Goal: Find specific page/section: Find specific page/section

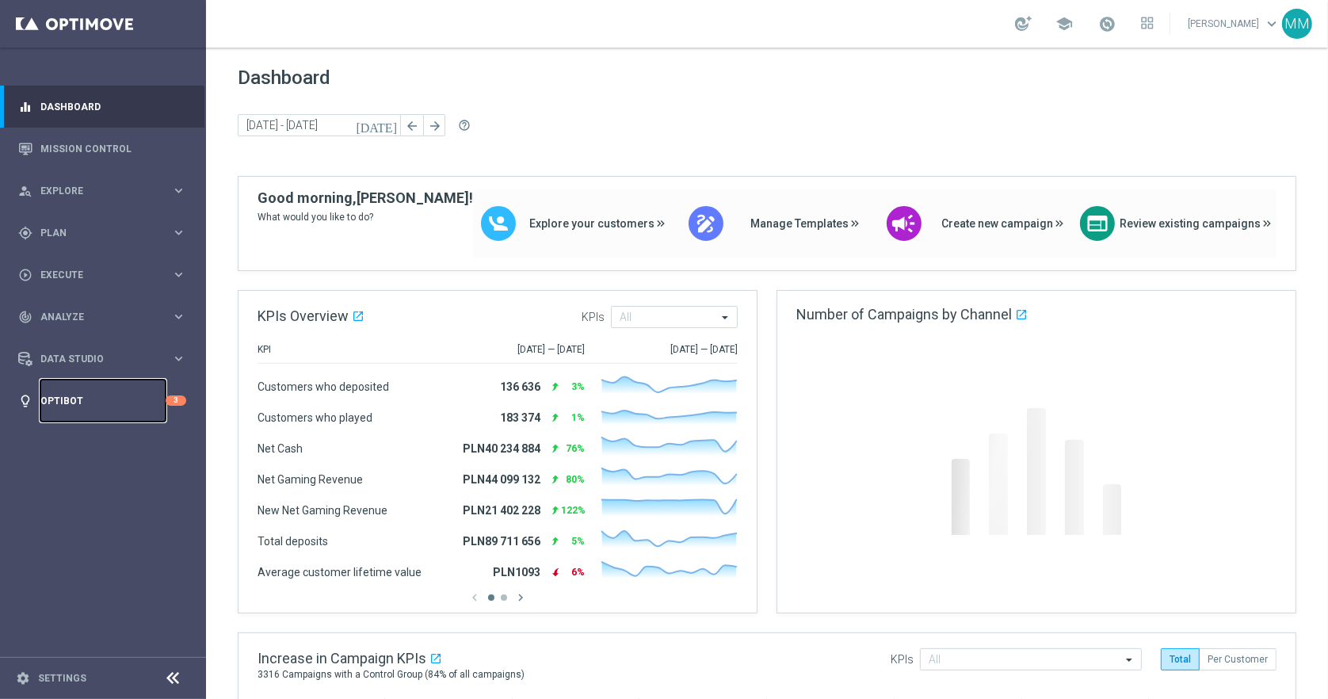
click at [97, 404] on link "Optibot" at bounding box center [102, 400] width 125 height 42
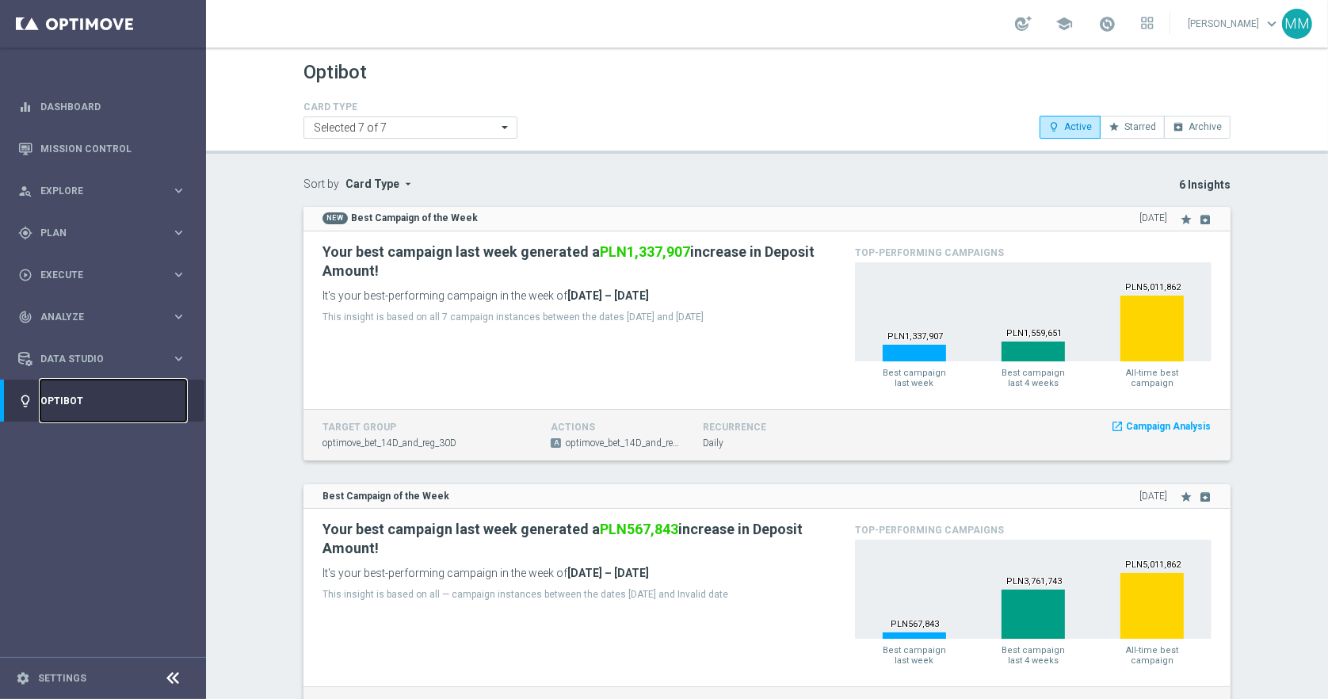
scroll to position [9, 0]
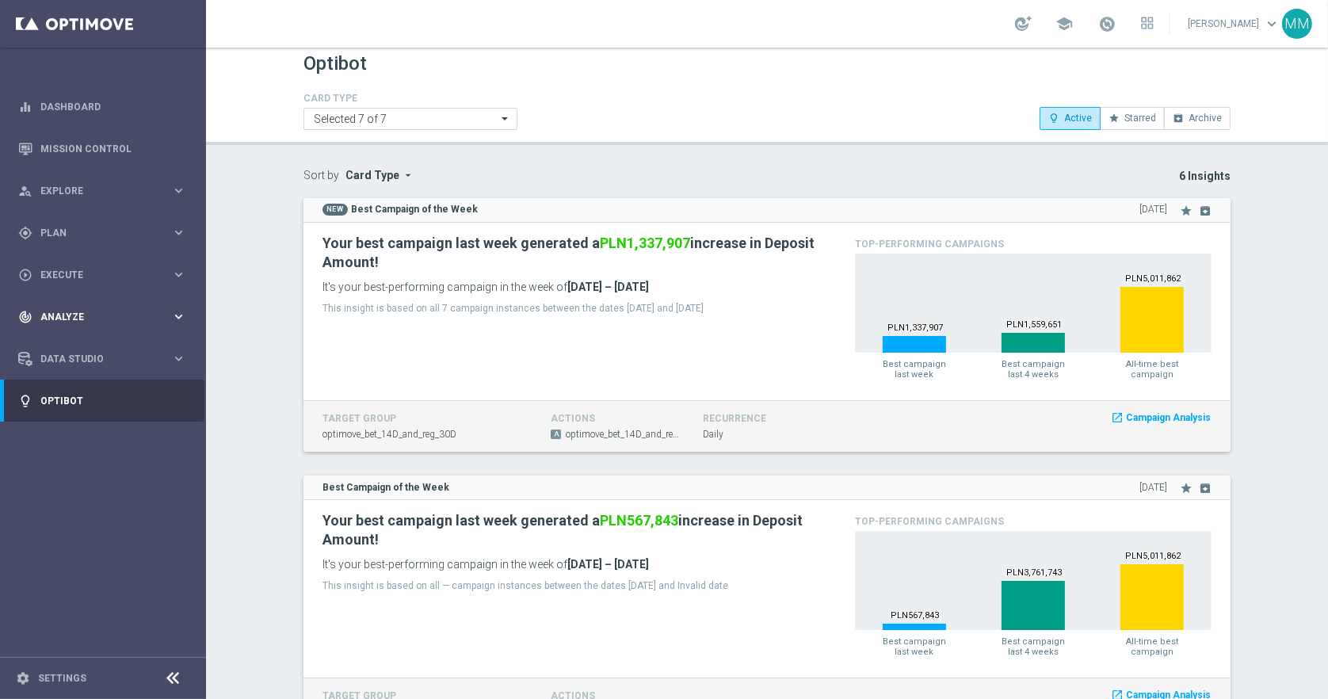
click at [107, 310] on div "track_changes Analyze" at bounding box center [94, 317] width 153 height 14
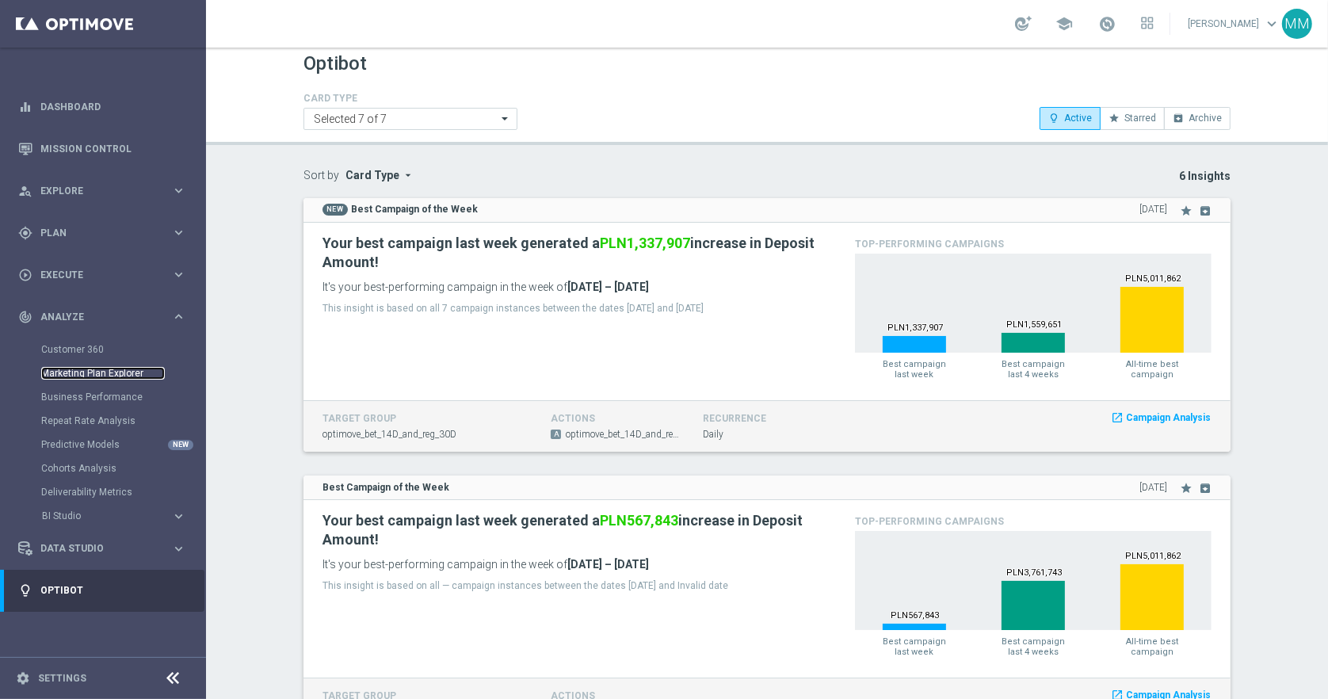
click at [106, 370] on link "Marketing Plan Explorer" at bounding box center [103, 373] width 124 height 13
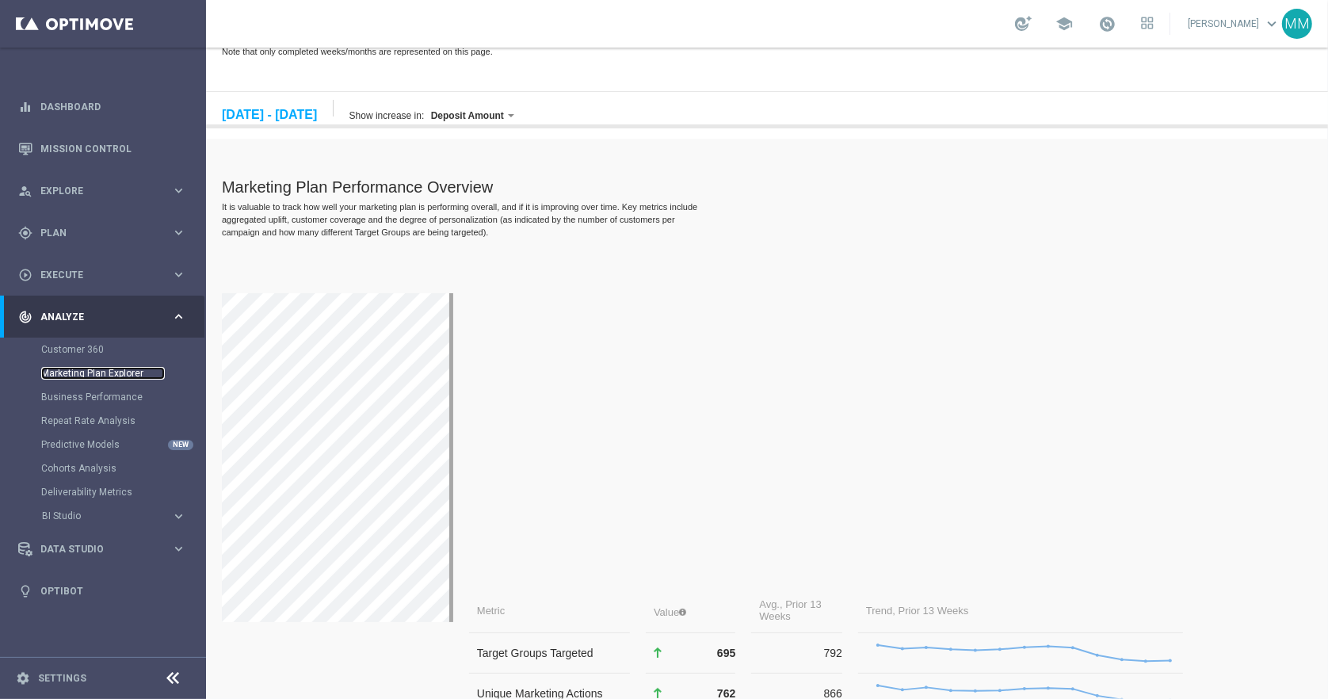
scroll to position [97, 0]
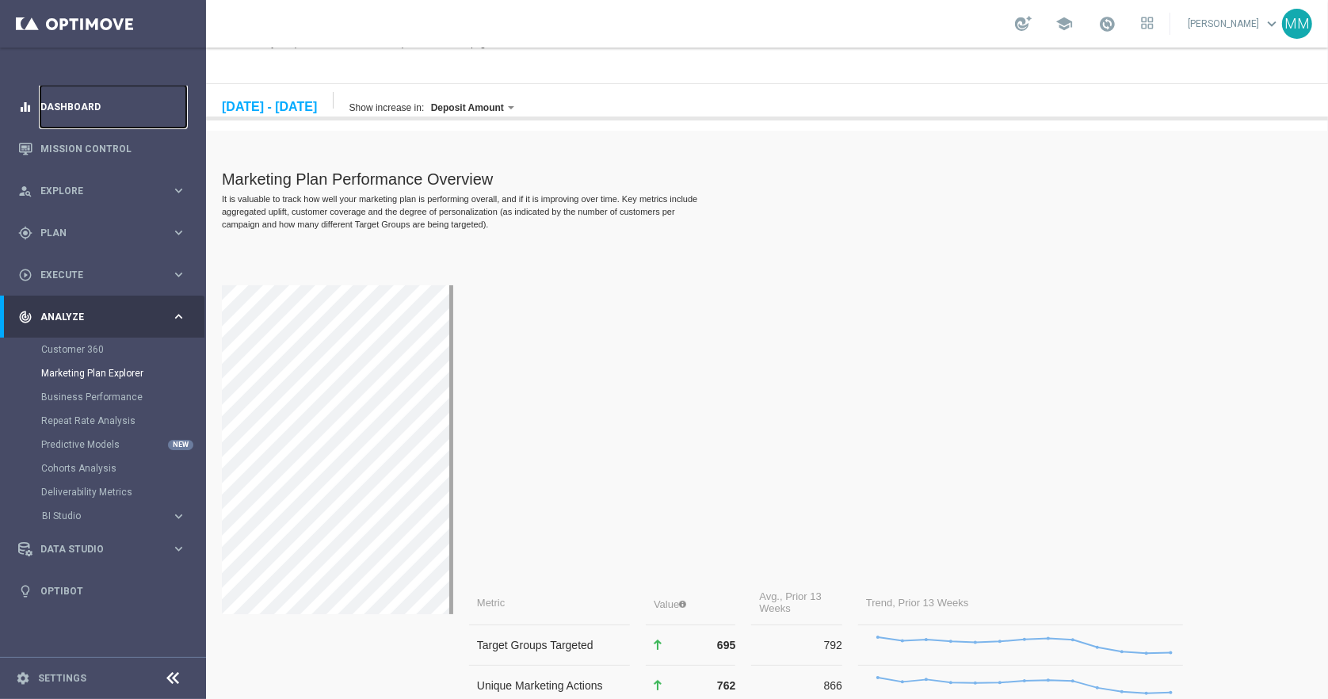
click at [88, 108] on link "Dashboard" at bounding box center [113, 107] width 146 height 42
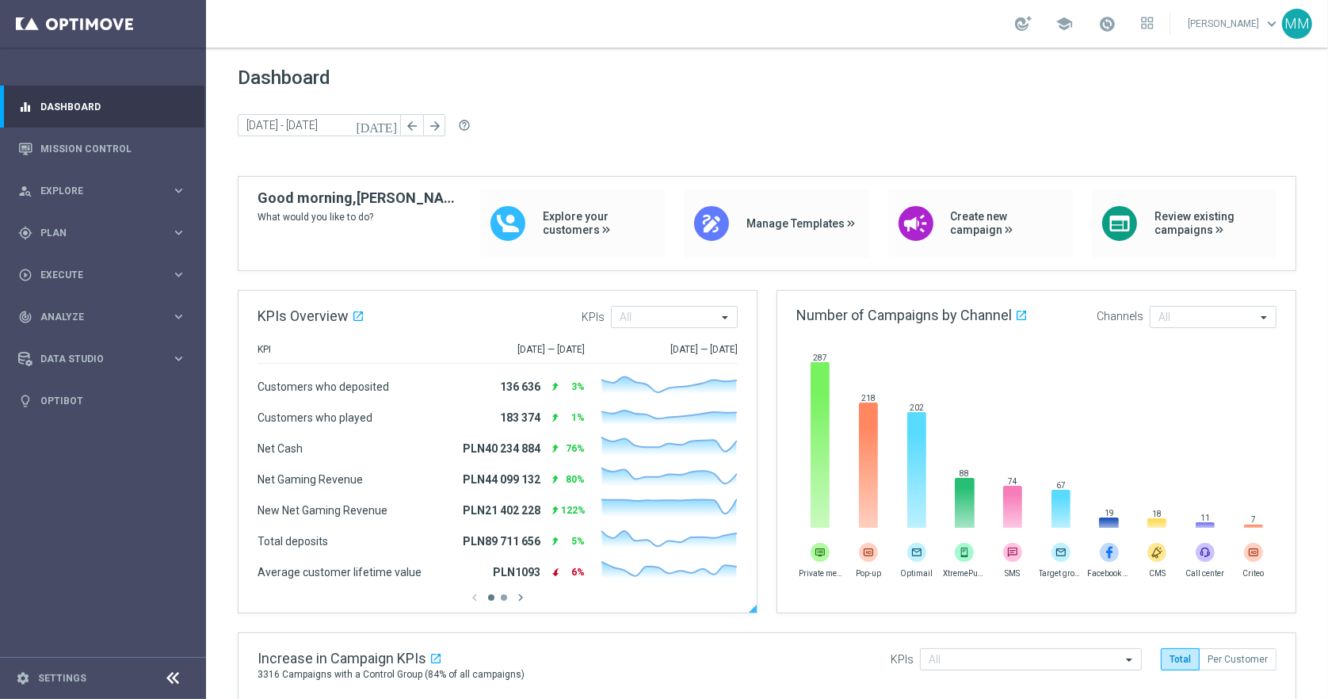
click at [504, 596] on button "button" at bounding box center [504, 597] width 6 height 6
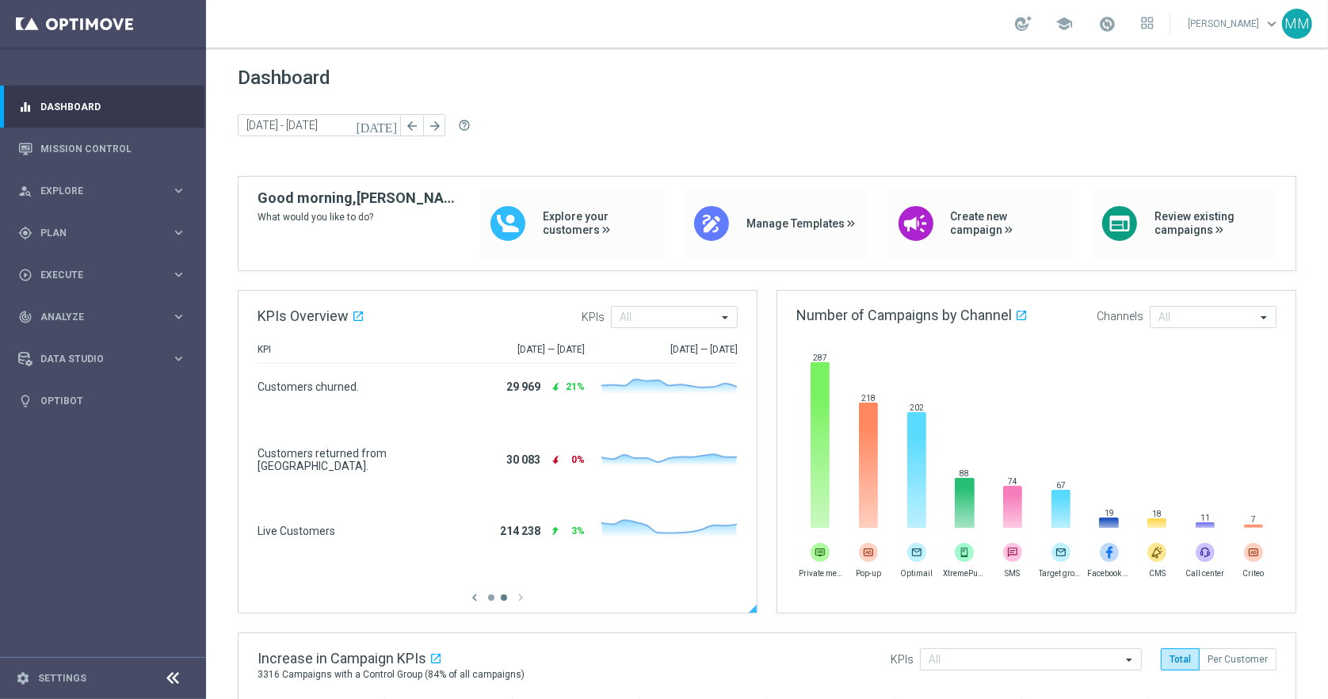
click at [492, 598] on button "button" at bounding box center [491, 597] width 6 height 6
